Goal: Information Seeking & Learning: Compare options

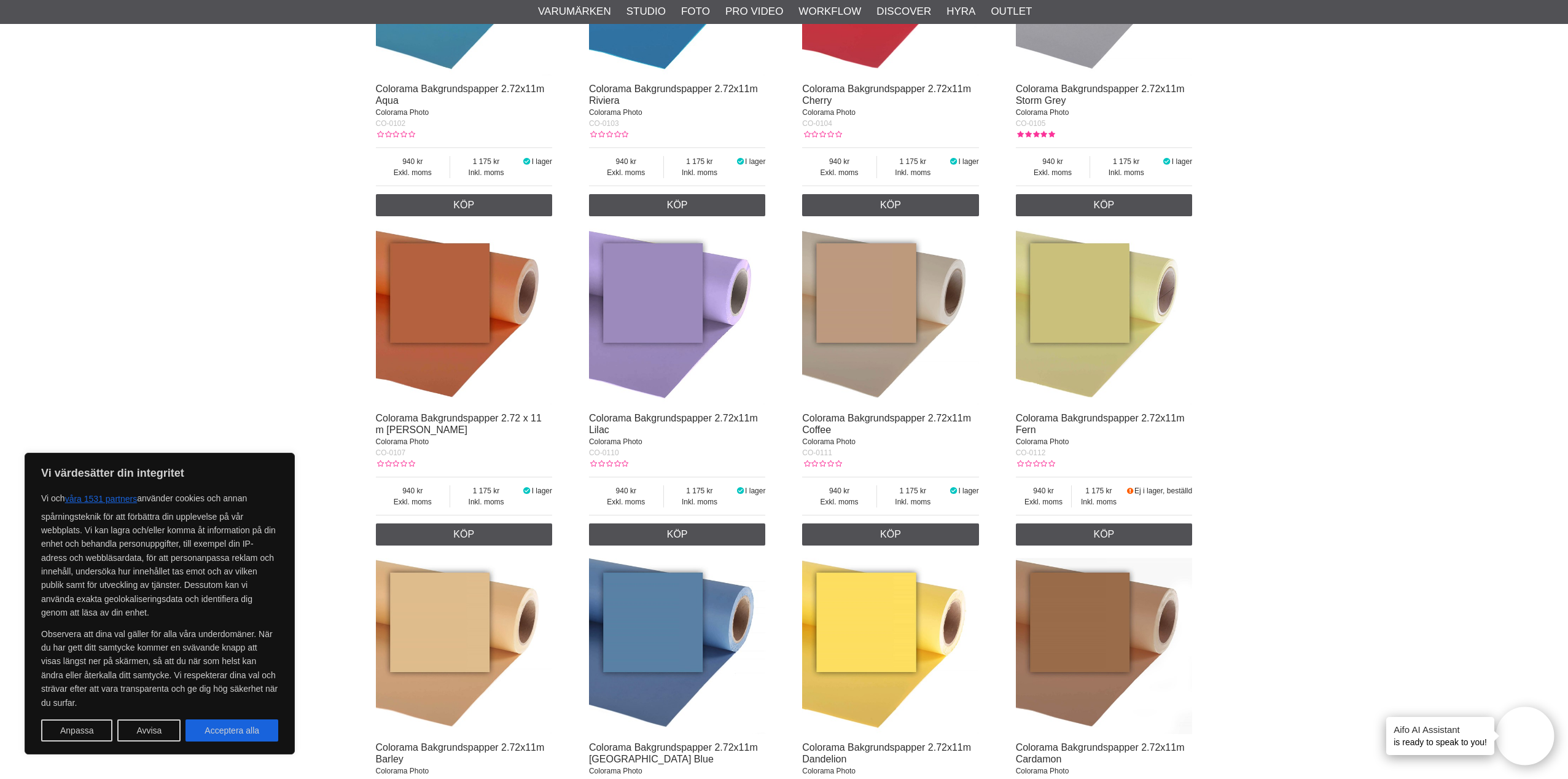
scroll to position [629, 0]
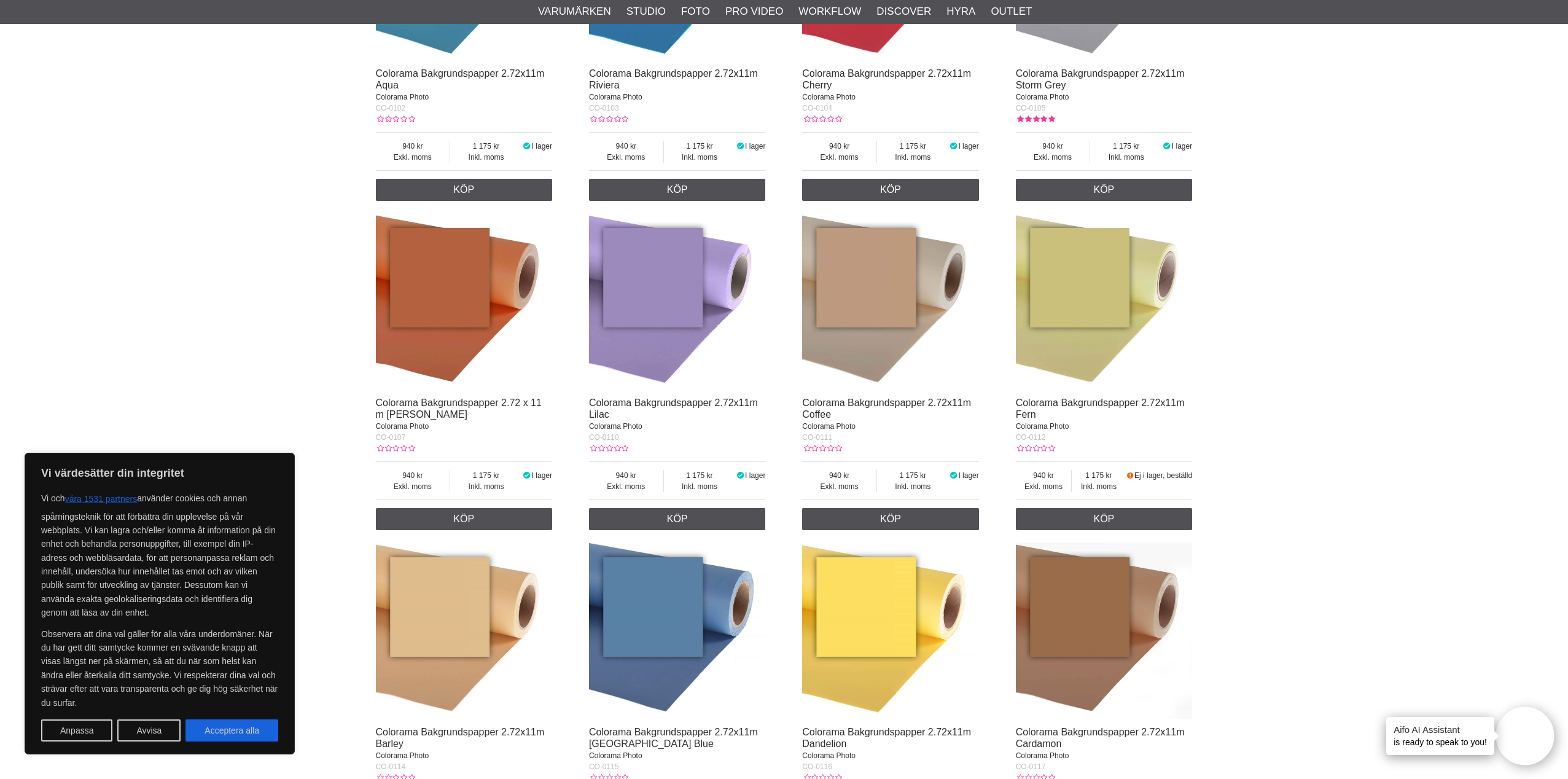
click at [267, 734] on button "Acceptera alla" at bounding box center [232, 730] width 93 height 22
checkbox input "true"
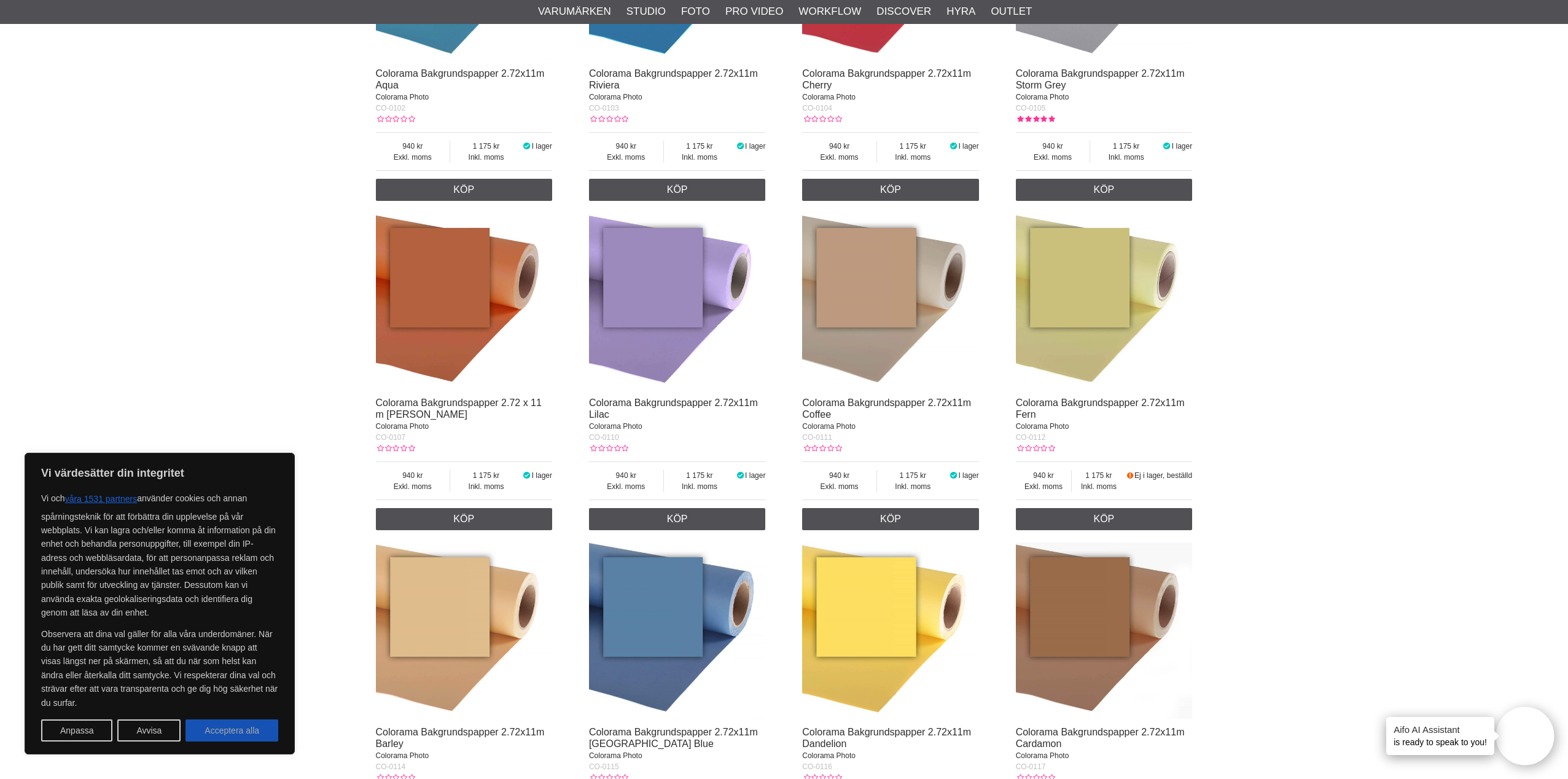
checkbox input "true"
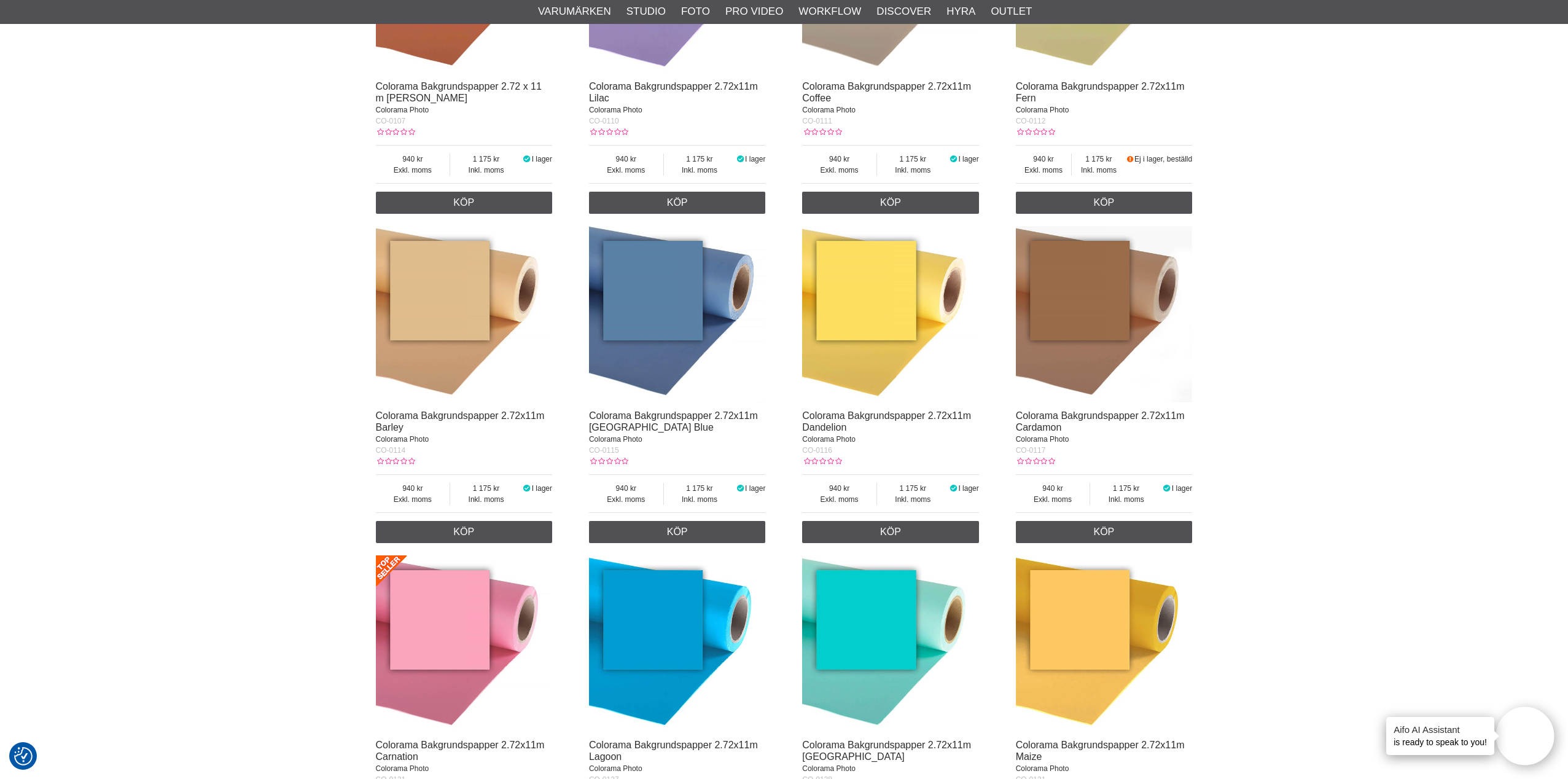
scroll to position [947, 0]
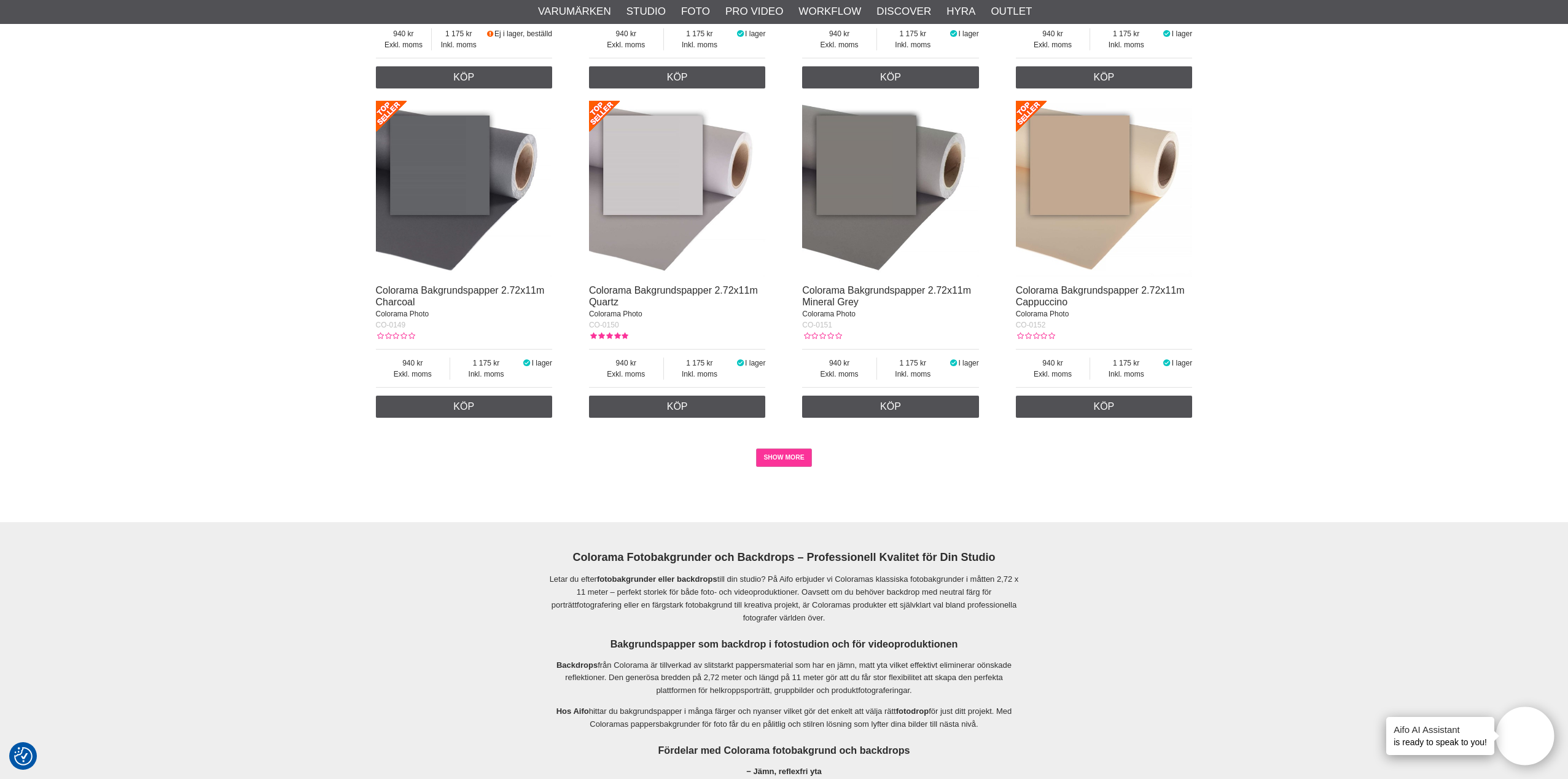
click at [766, 456] on link "SHOW MORE" at bounding box center [784, 458] width 56 height 18
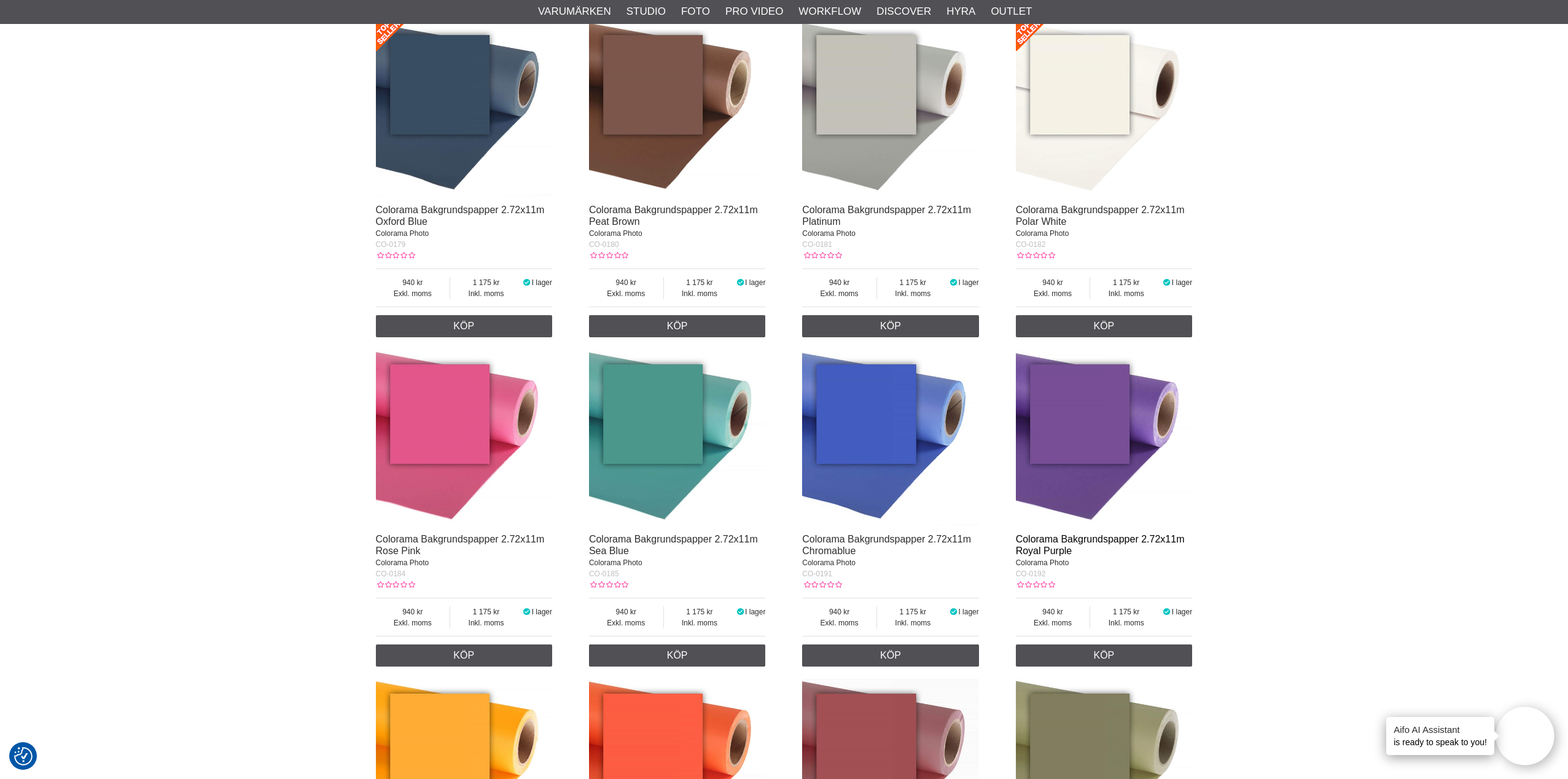
scroll to position [3456, 0]
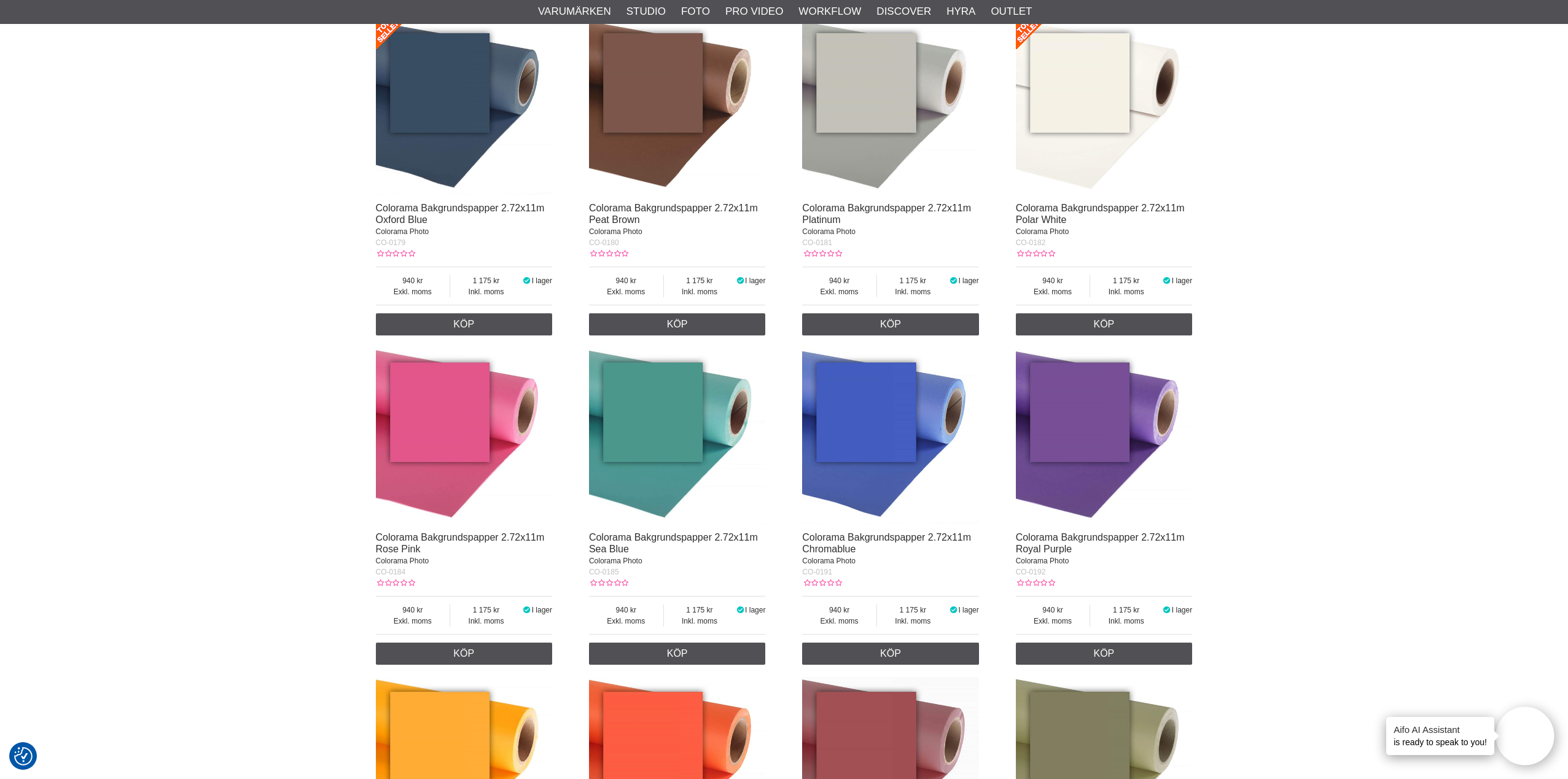
click at [1091, 443] on img at bounding box center [1104, 436] width 177 height 177
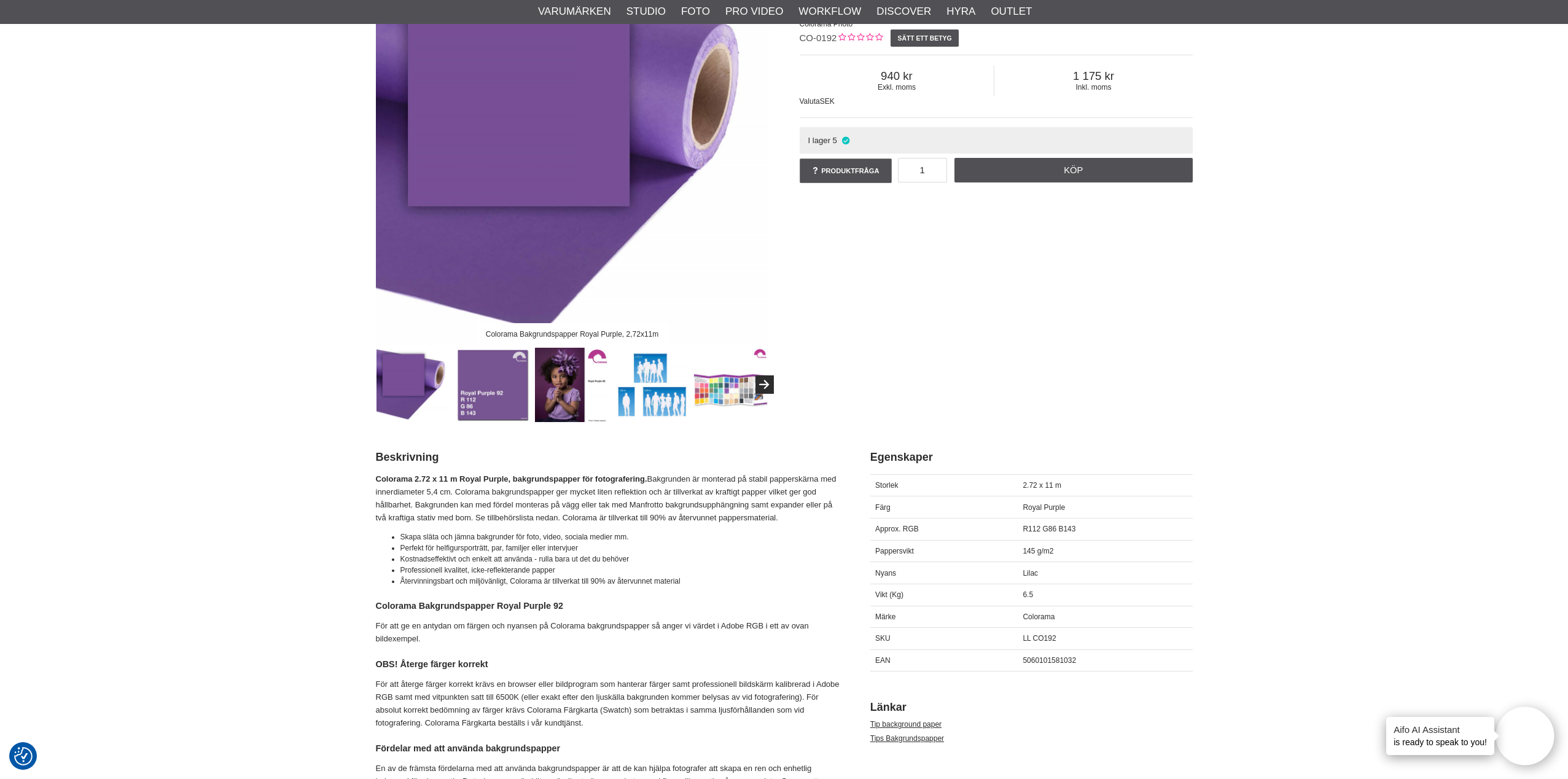
scroll to position [178, 0]
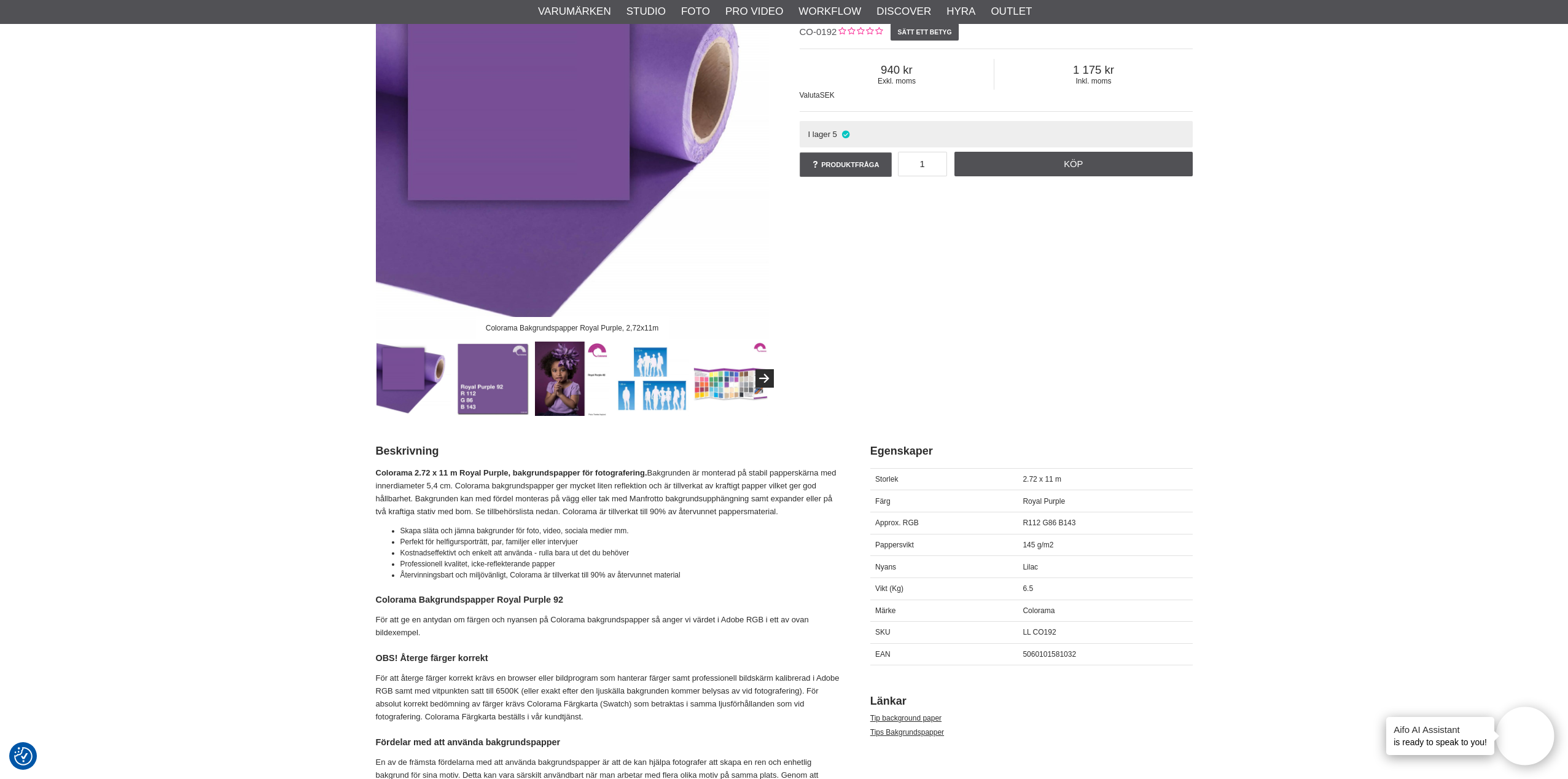
click at [474, 377] on img at bounding box center [493, 379] width 74 height 74
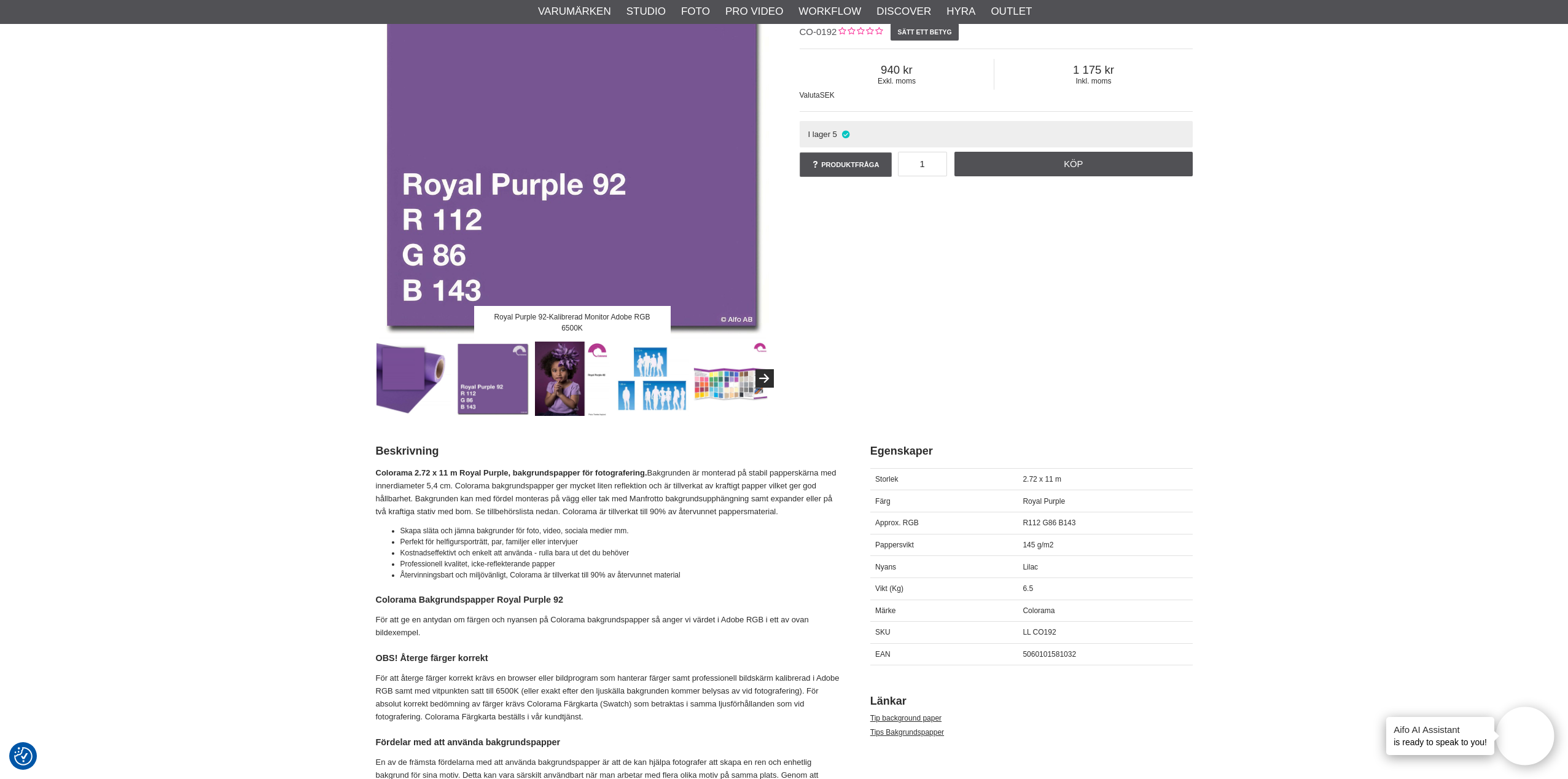
scroll to position [172, 0]
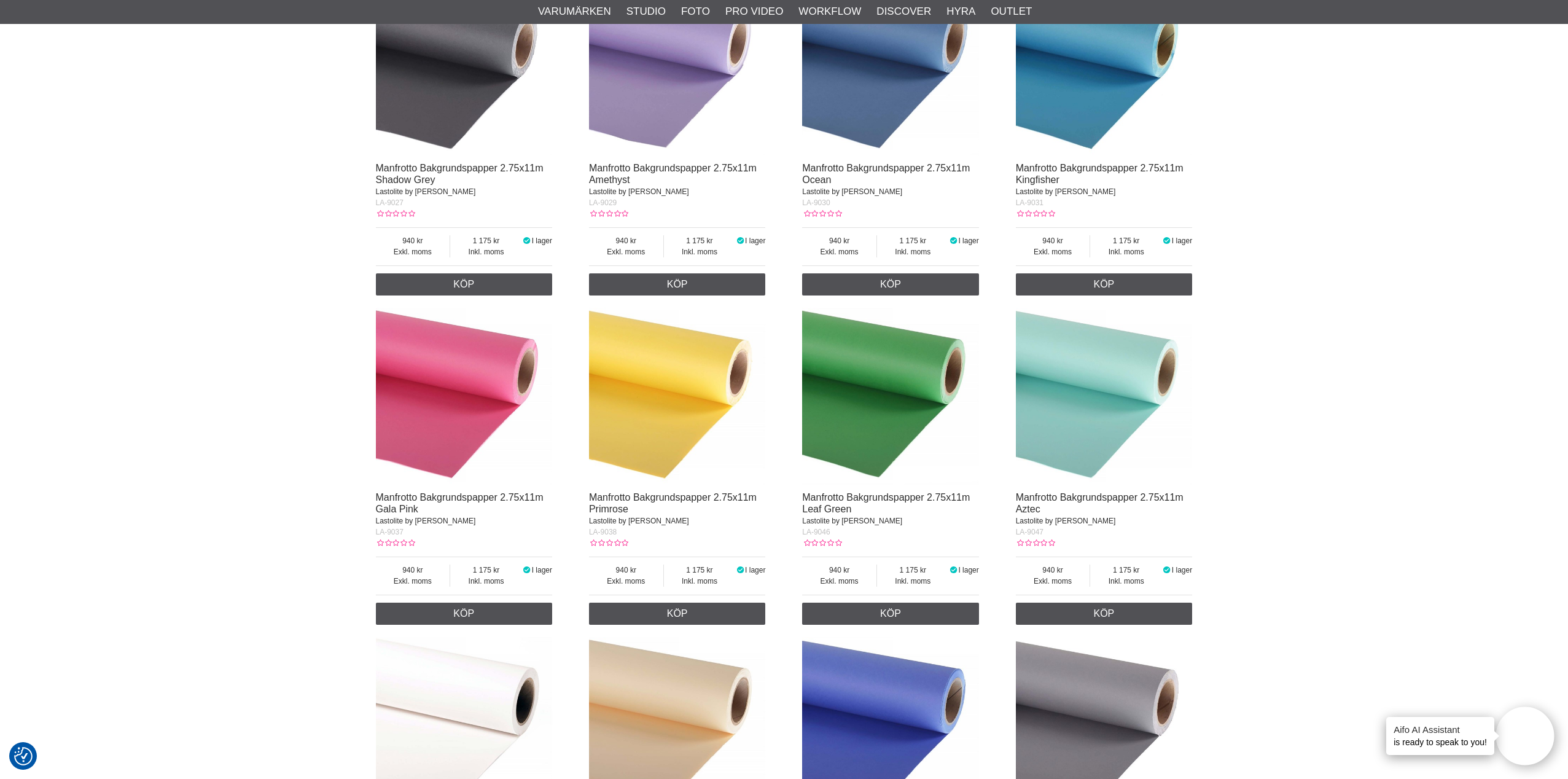
scroll to position [6132, 0]
click at [474, 416] on img at bounding box center [464, 395] width 177 height 177
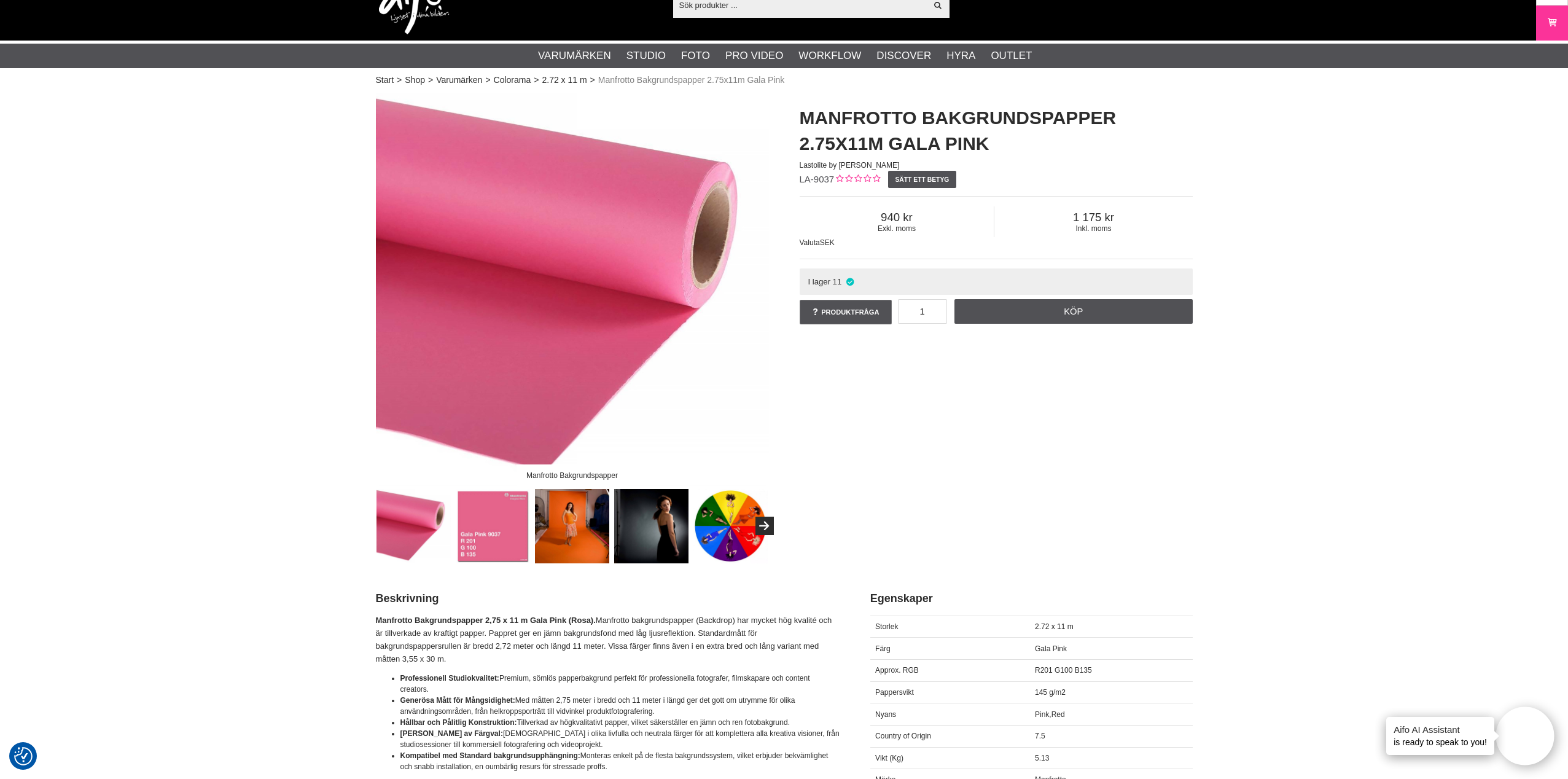
scroll to position [43, 0]
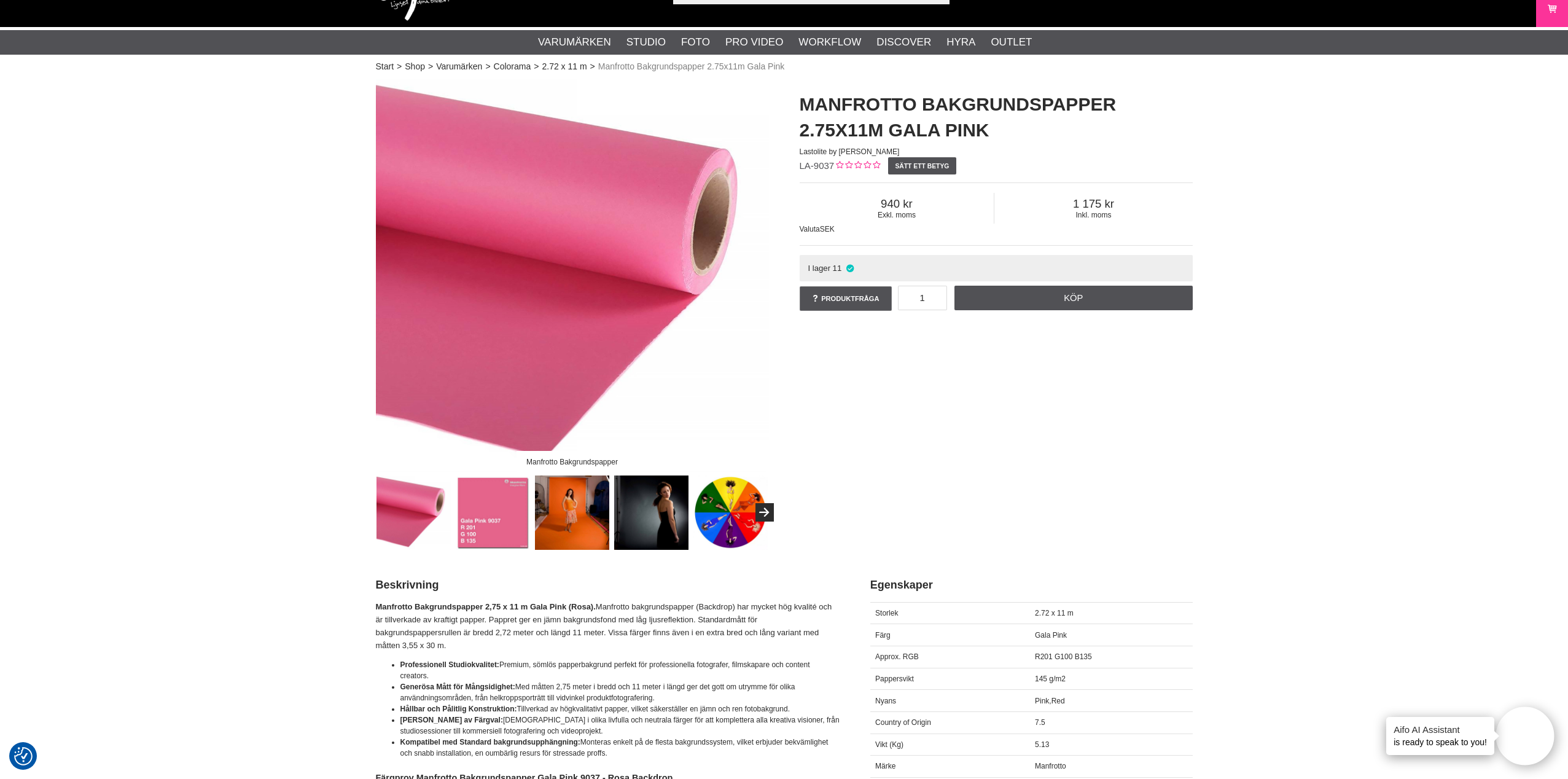
click at [512, 512] on img at bounding box center [493, 512] width 74 height 74
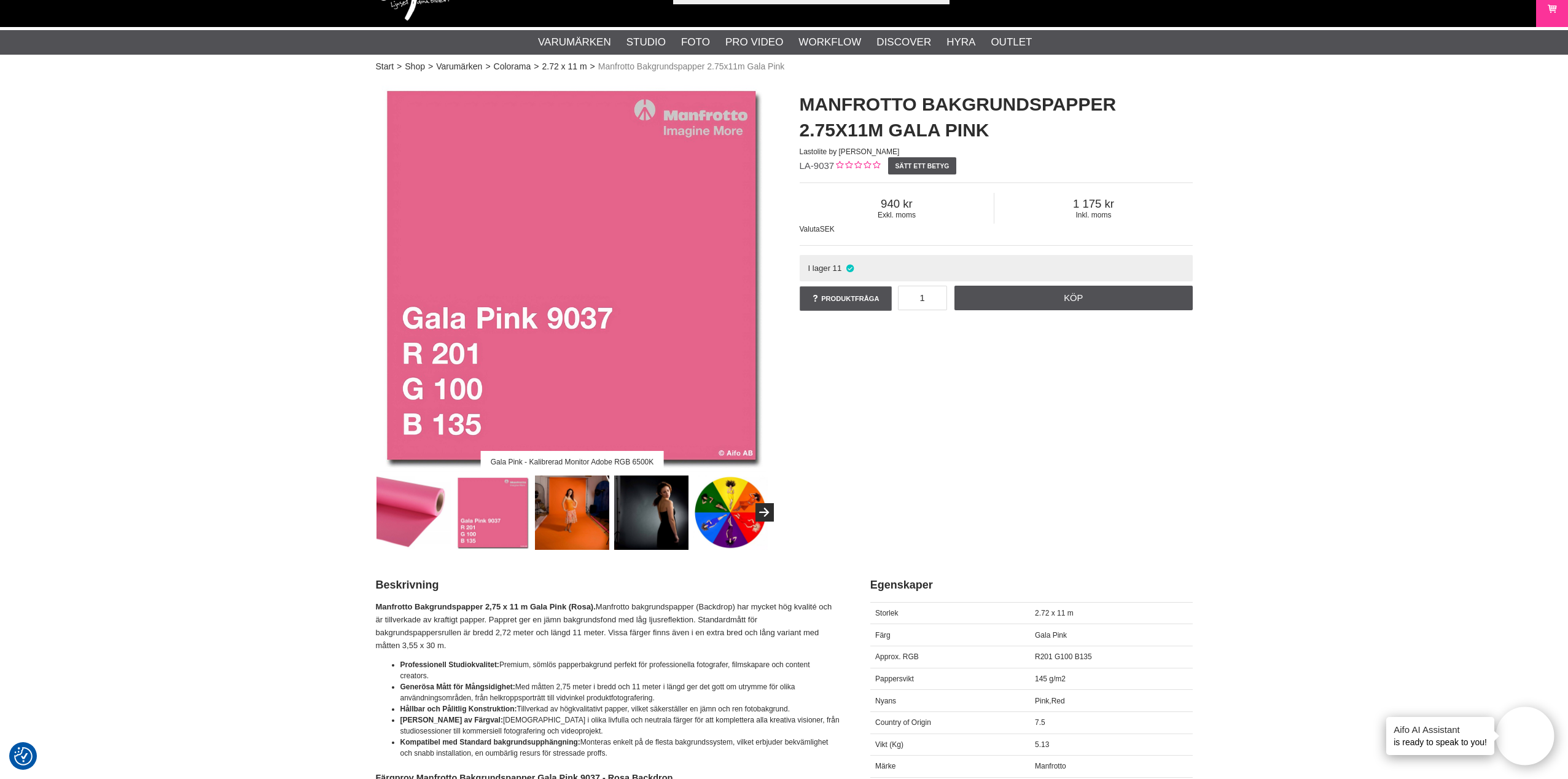
scroll to position [44, 0]
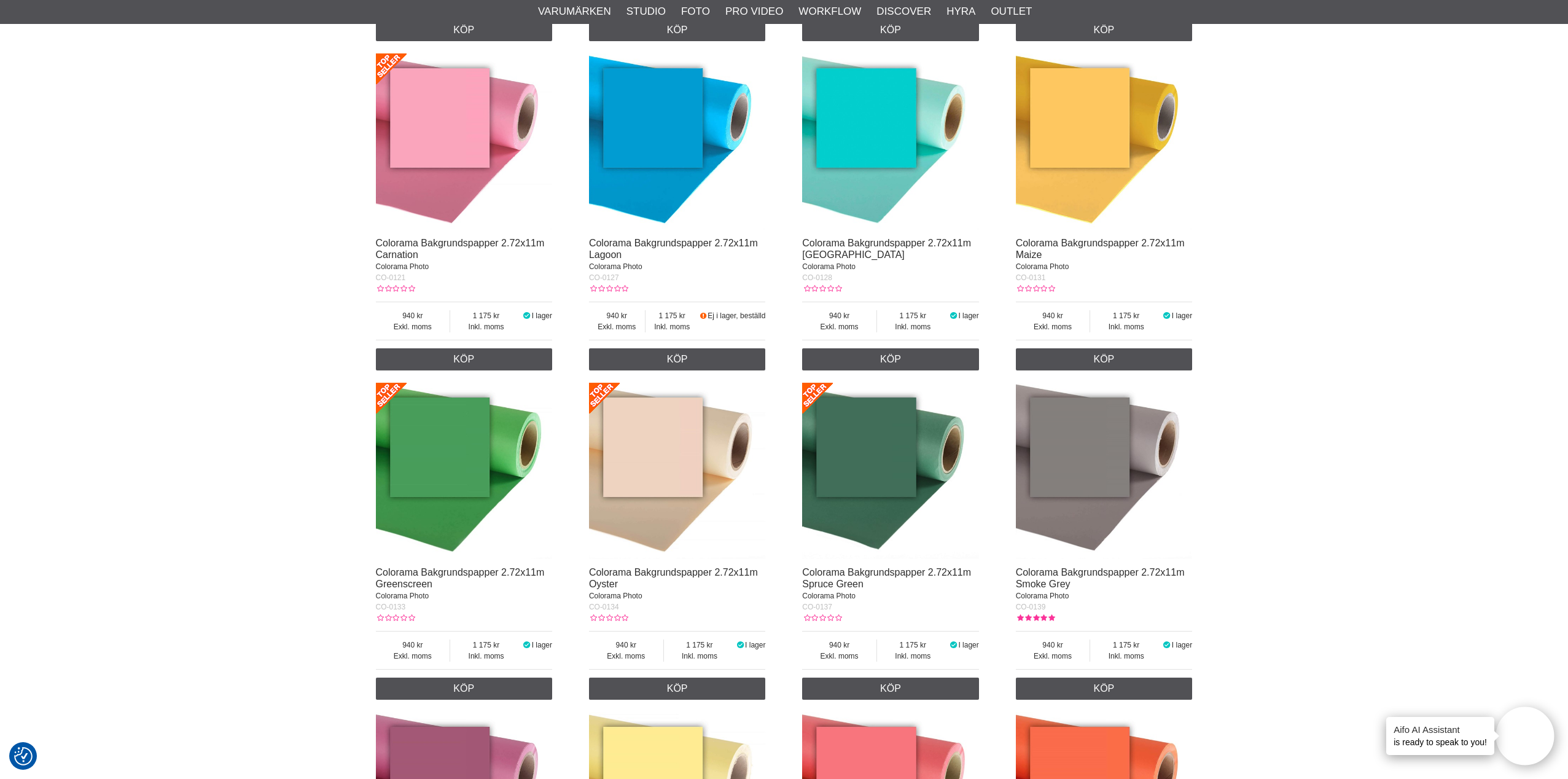
scroll to position [1449, 0]
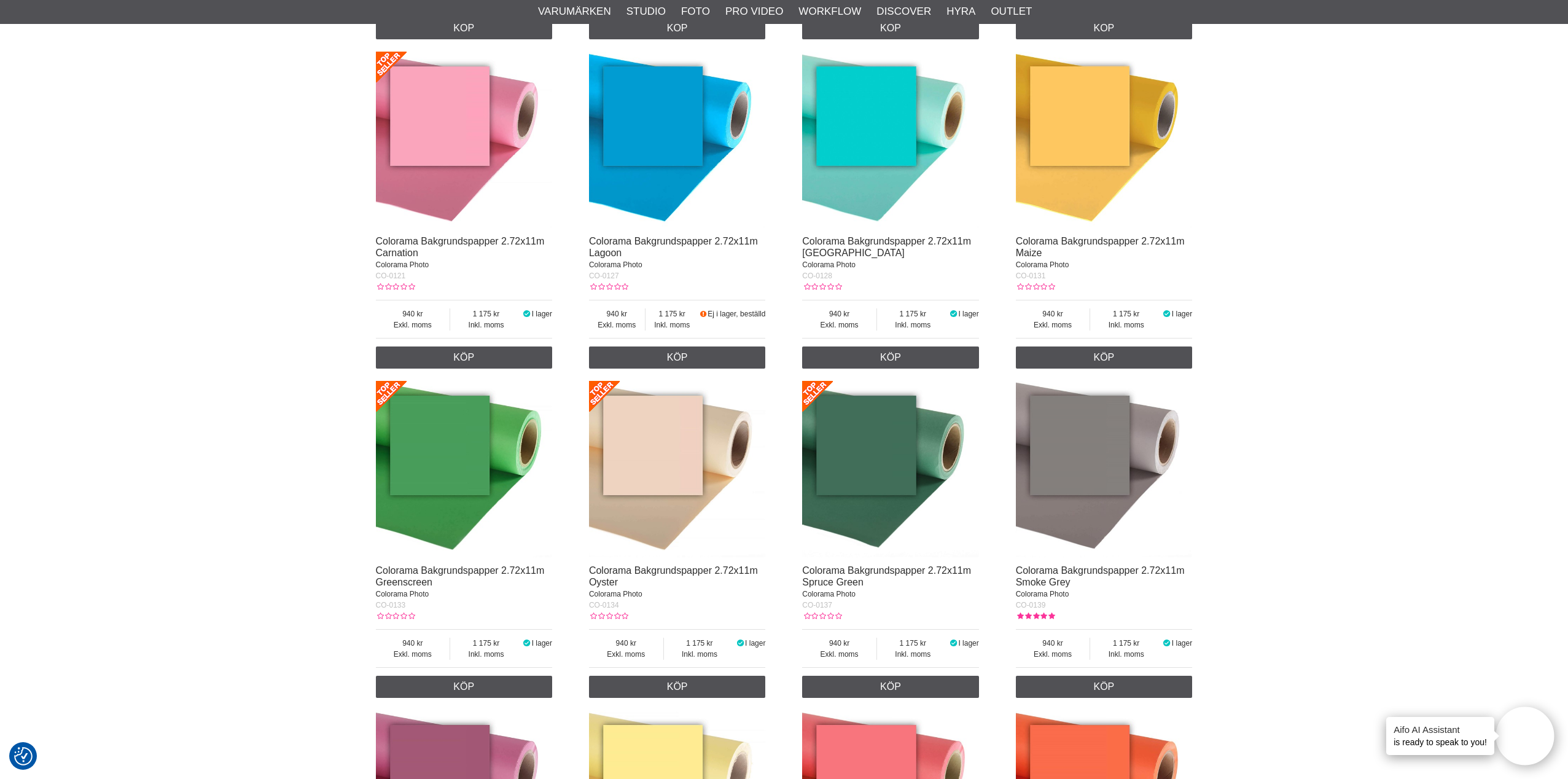
click at [480, 143] on img at bounding box center [464, 140] width 177 height 177
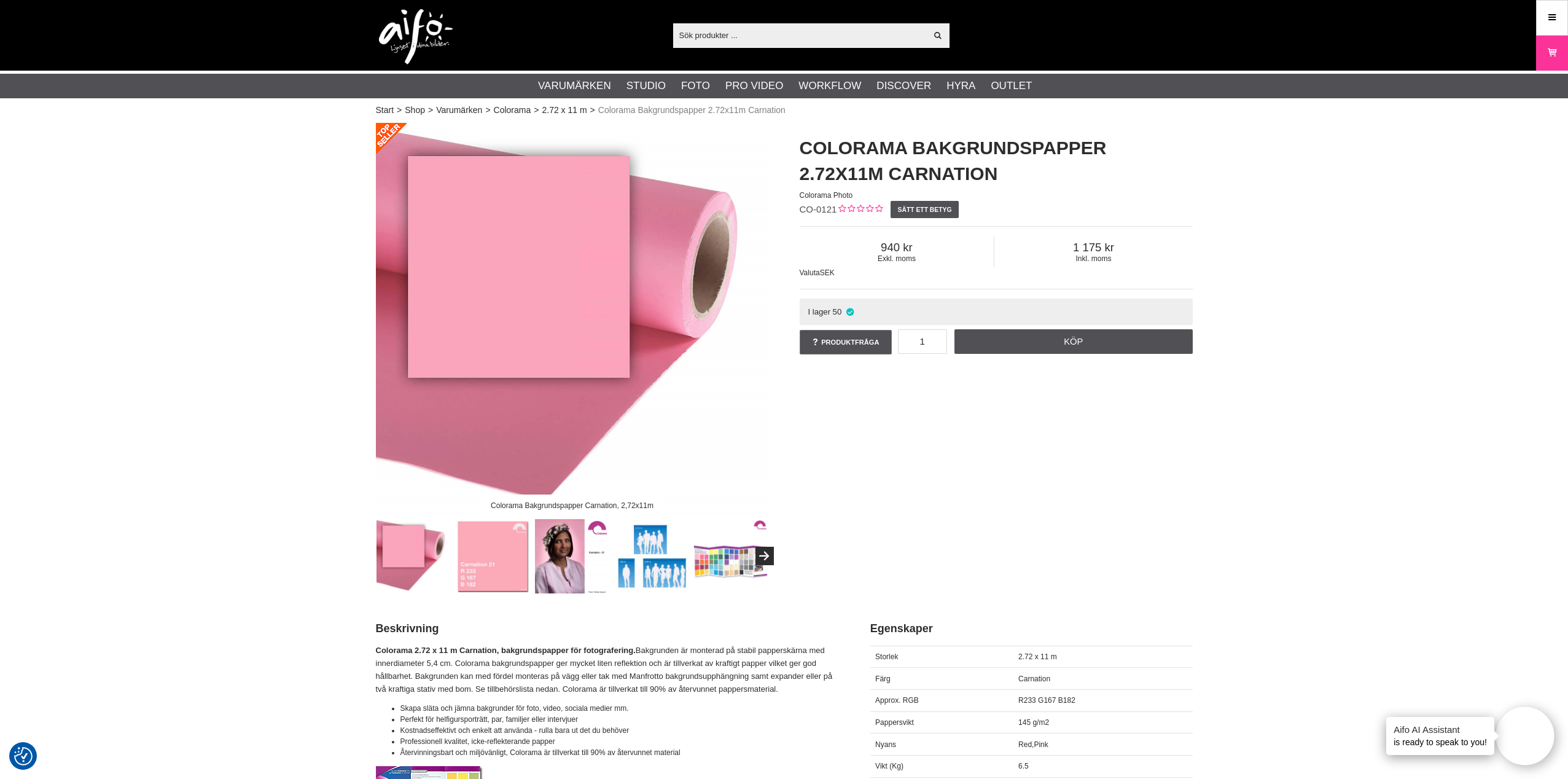
click at [510, 549] on img at bounding box center [493, 557] width 74 height 74
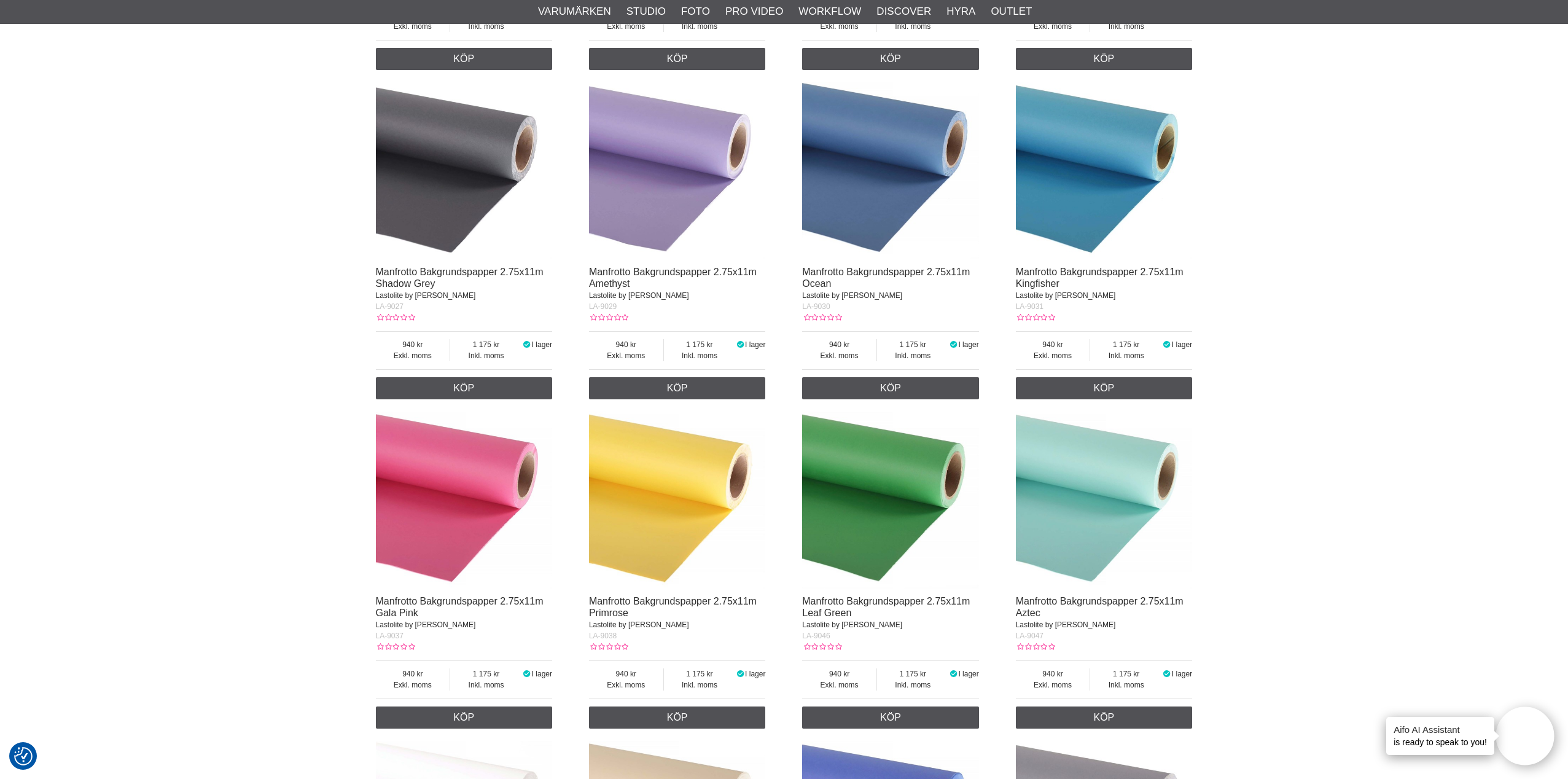
scroll to position [6029, 0]
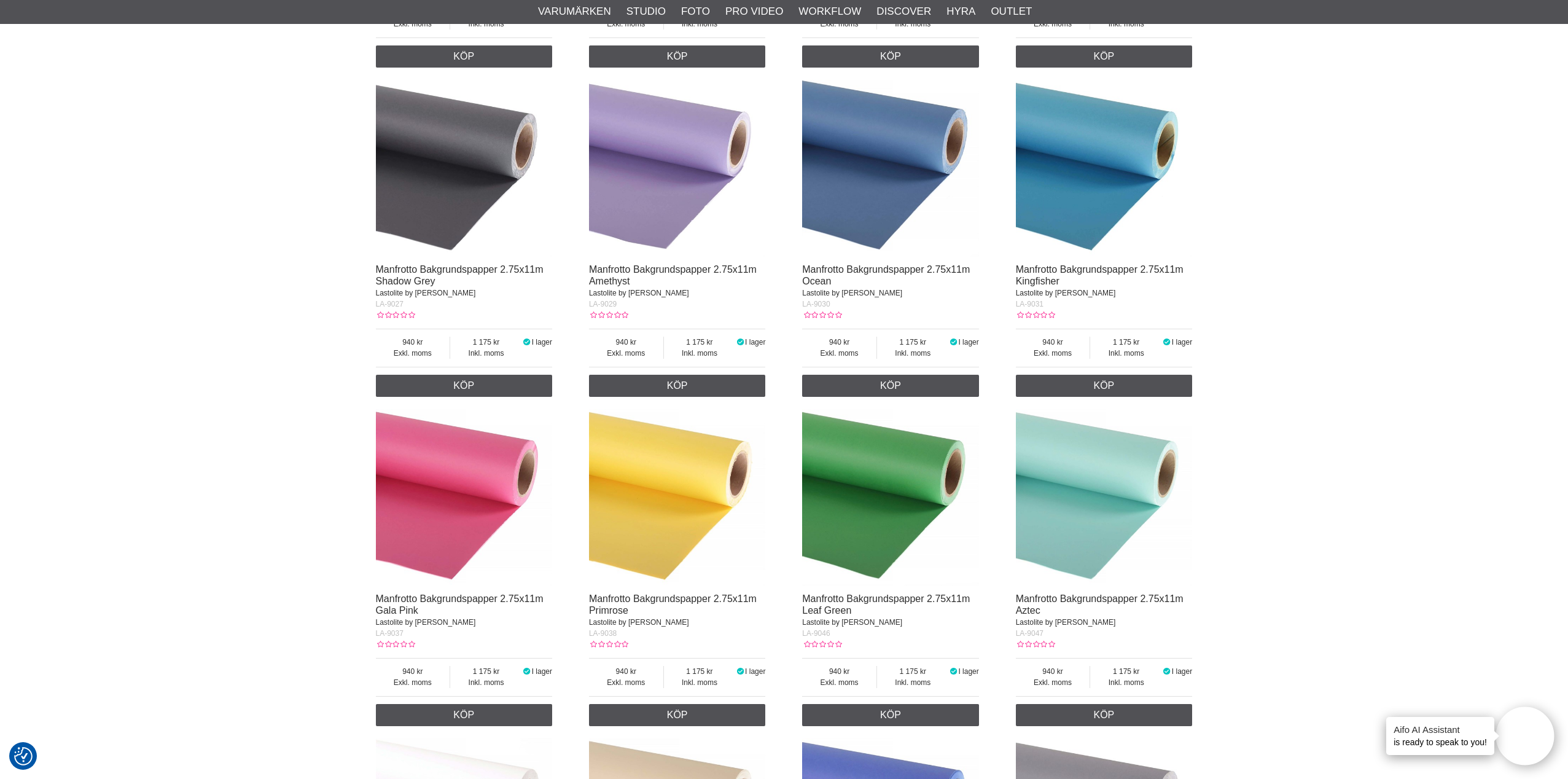
click at [676, 169] on img at bounding box center [677, 168] width 177 height 177
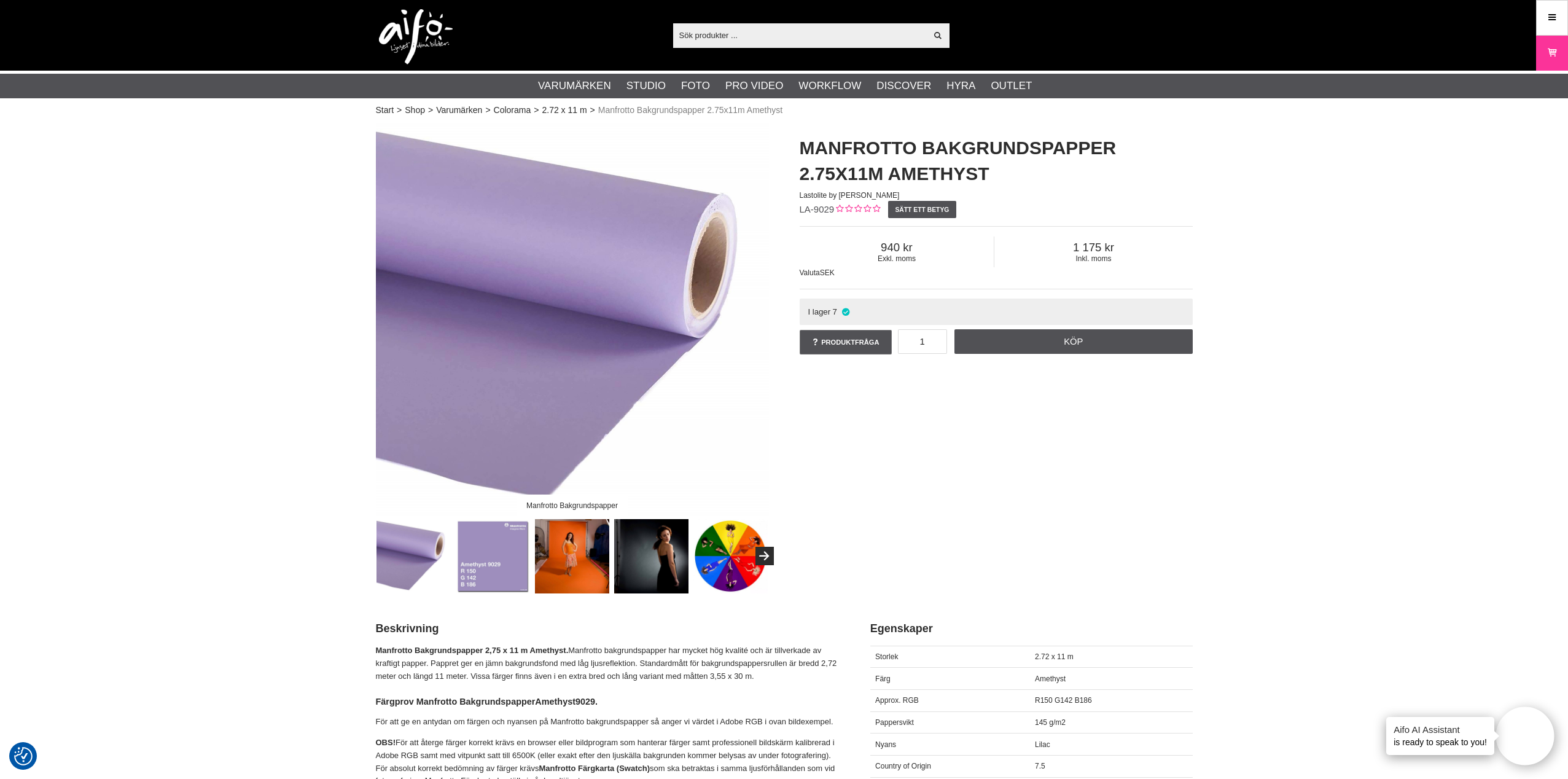
click at [495, 558] on img at bounding box center [493, 557] width 74 height 74
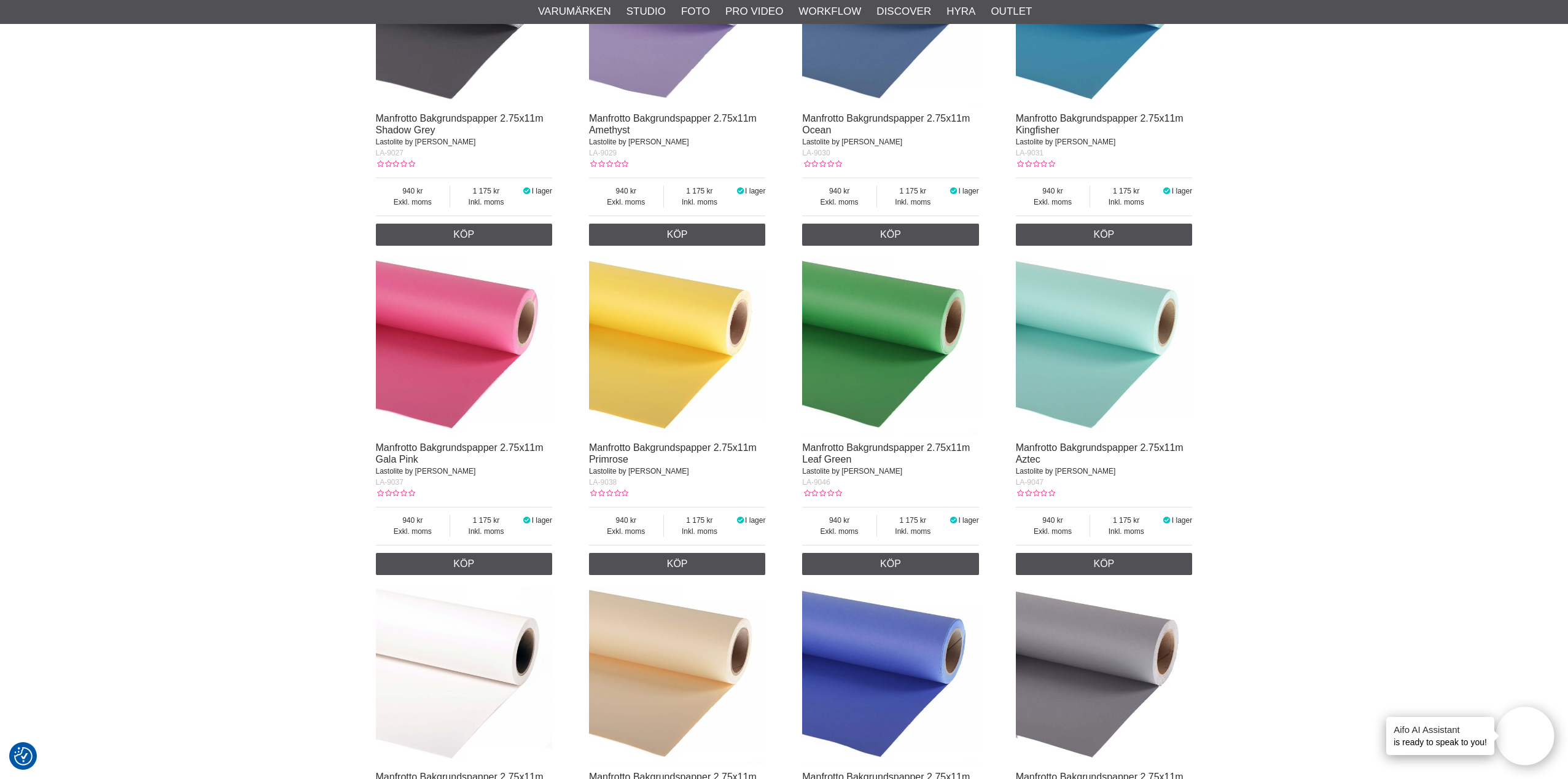
scroll to position [6182, 0]
